Goal: Information Seeking & Learning: Find specific fact

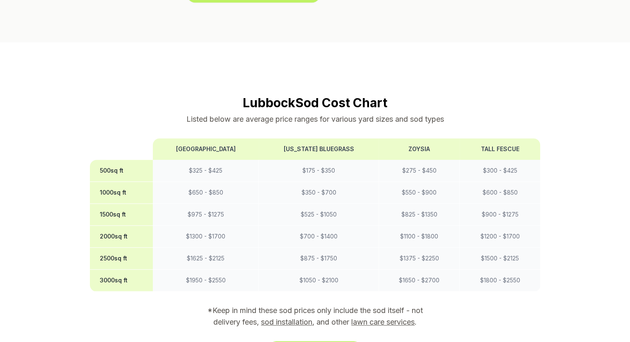
scroll to position [666, 0]
drag, startPoint x: 186, startPoint y: 123, endPoint x: 221, endPoint y: 125, distance: 35.7
click at [221, 138] on th "[GEOGRAPHIC_DATA]" at bounding box center [206, 149] width 106 height 22
copy th "[GEOGRAPHIC_DATA]"
click at [264, 138] on th "[US_STATE] Bluegrass" at bounding box center [319, 149] width 120 height 22
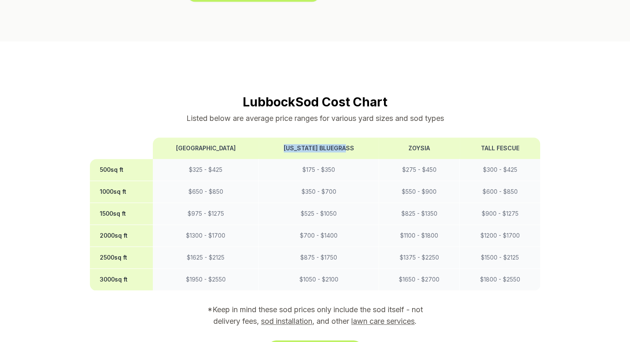
drag, startPoint x: 347, startPoint y: 119, endPoint x: 257, endPoint y: 118, distance: 90.3
click at [259, 138] on th "[US_STATE] Bluegrass" at bounding box center [319, 149] width 120 height 22
copy th "[US_STATE] Bluegrass"
click at [316, 269] on td "$ 1050 - $ 2100" at bounding box center [319, 280] width 120 height 22
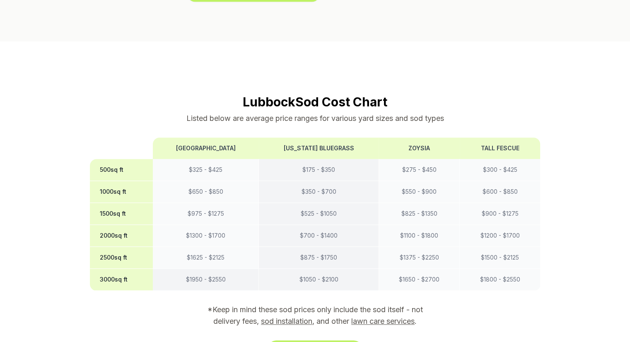
click at [303, 269] on td "$ 1050 - $ 2100" at bounding box center [319, 280] width 120 height 22
drag, startPoint x: 331, startPoint y: 254, endPoint x: 305, endPoint y: 262, distance: 27.4
click at [305, 262] on section "Lubbock Sod Cost Chart Listed below are average price ranges for various yard s…" at bounding box center [315, 225] width 451 height 263
